Goal: Transaction & Acquisition: Purchase product/service

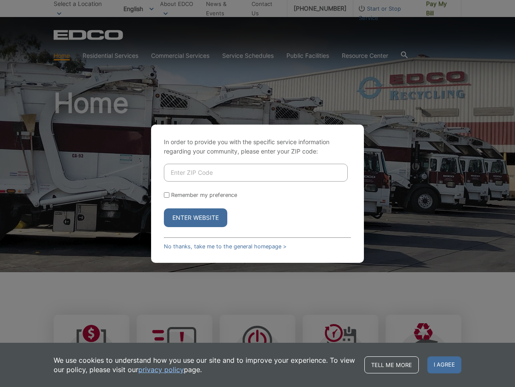
click at [236, 172] on input "Enter ZIP Code" at bounding box center [256, 173] width 184 height 18
type input "92083"
click at [207, 218] on button "Enter Website" at bounding box center [195, 217] width 63 height 19
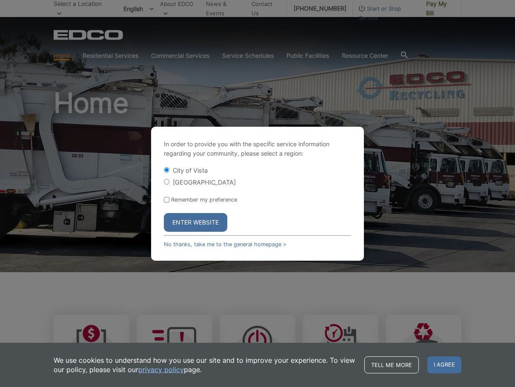
click at [212, 223] on button "Enter Website" at bounding box center [195, 222] width 63 height 19
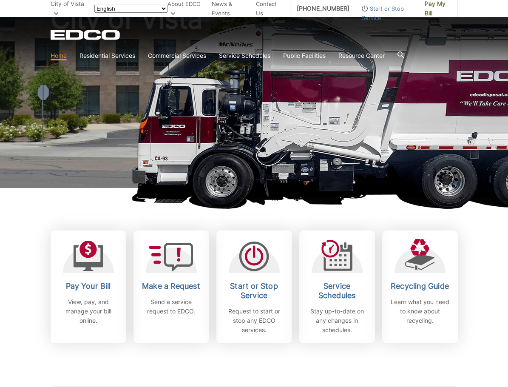
scroll to position [85, 0]
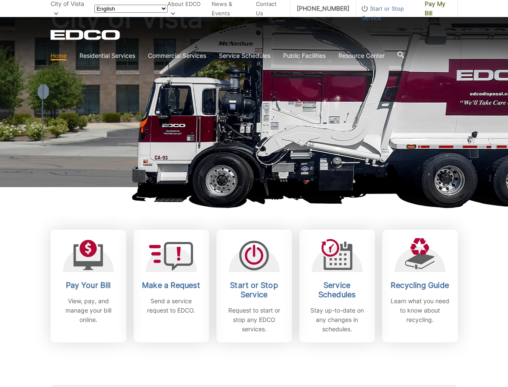
click at [129, 251] on div "Pay Your Bill View, pay, and manage your bill online. Make a Request Send a ser…" at bounding box center [255, 286] width 408 height 113
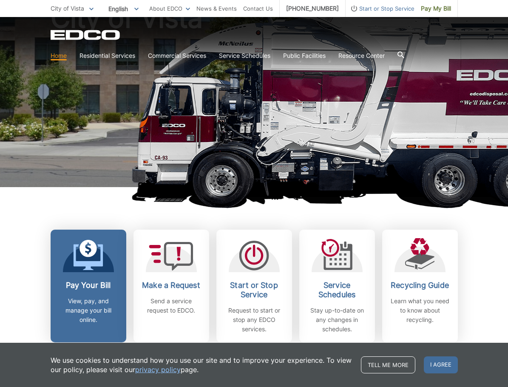
click at [81, 256] on icon at bounding box center [88, 255] width 30 height 31
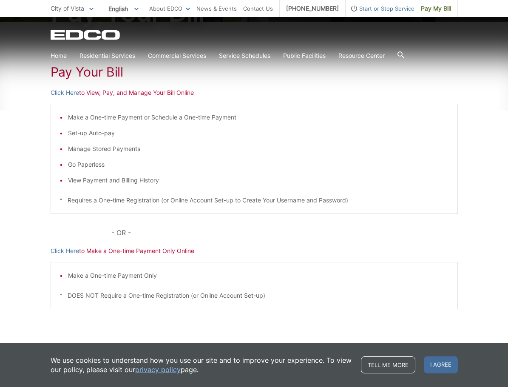
scroll to position [128, 0]
click at [66, 94] on link "Click Here" at bounding box center [65, 92] width 29 height 9
